Goal: Check status: Check status

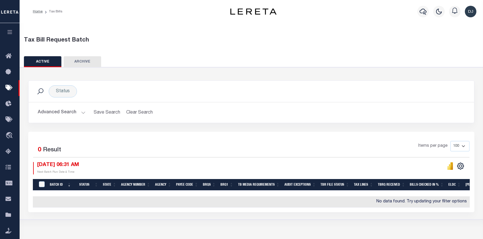
select select
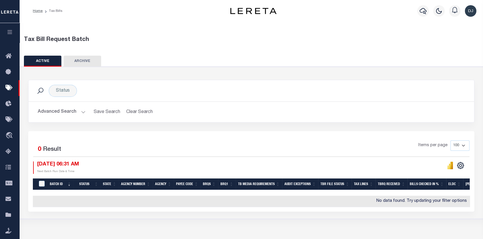
scroll to position [1, 0]
click at [68, 112] on button "Advanced Search" at bounding box center [62, 111] width 48 height 11
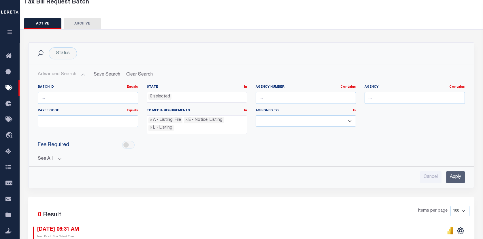
scroll to position [58, 0]
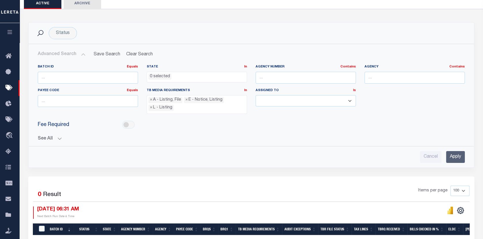
click at [57, 136] on button "See All" at bounding box center [251, 138] width 427 height 5
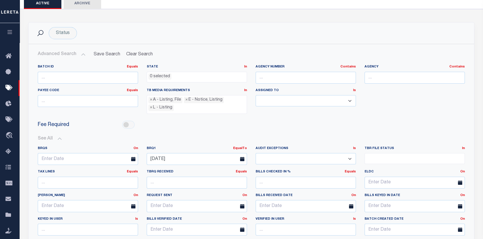
click at [354, 113] on div "Assigned To Is Is Contains [PERSON_NAME] [PERSON_NAME] [PERSON_NAME] [PERSON_NA…" at bounding box center [305, 103] width 109 height 30
click at [132, 159] on icon at bounding box center [133, 159] width 4 height 4
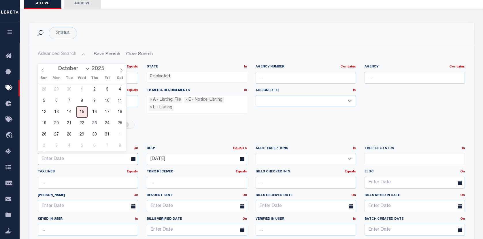
click at [103, 158] on input "text" at bounding box center [88, 159] width 100 height 12
click at [80, 114] on span "15" at bounding box center [81, 111] width 11 height 11
type input "[DATE]"
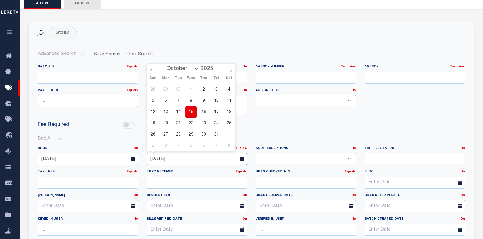
drag, startPoint x: 180, startPoint y: 156, endPoint x: 147, endPoint y: 155, distance: 33.2
click at [147, 155] on input "[DATE]" at bounding box center [197, 159] width 100 height 12
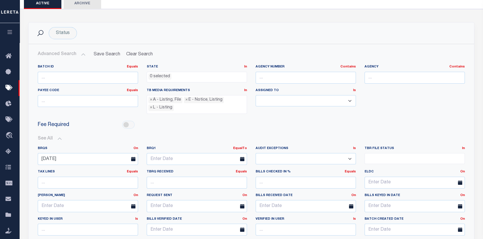
click at [97, 121] on div at bounding box center [113, 125] width 44 height 8
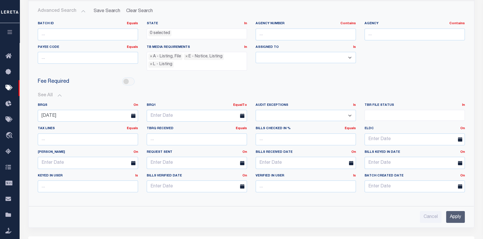
scroll to position [116, 0]
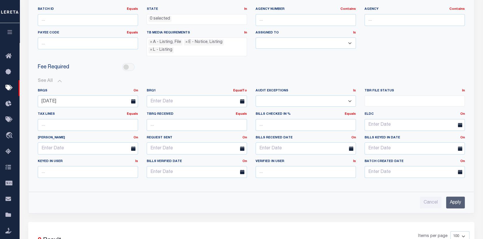
click at [456, 198] on input "Apply" at bounding box center [455, 203] width 19 height 12
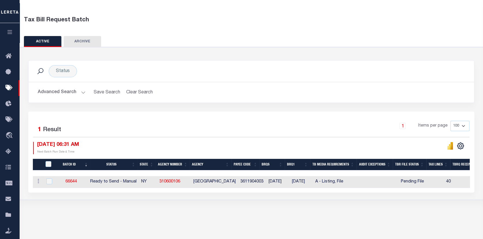
scroll to position [0, 0]
